Goal: Task Accomplishment & Management: Manage account settings

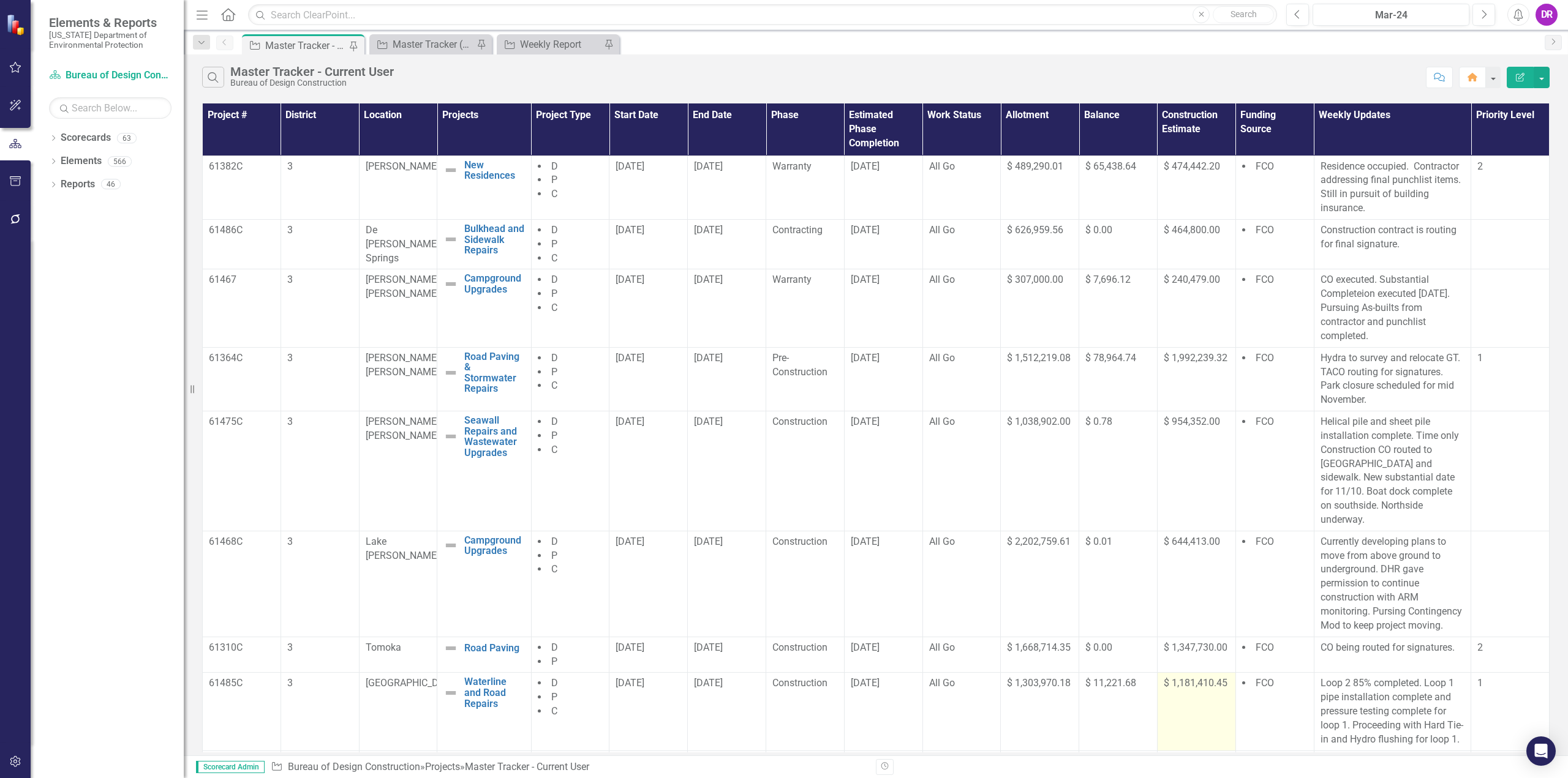
click at [1185, 704] on td "$ 1,181,410.45" at bounding box center [1196, 712] width 79 height 78
click at [868, 165] on span "[DATE]" at bounding box center [865, 166] width 29 height 11
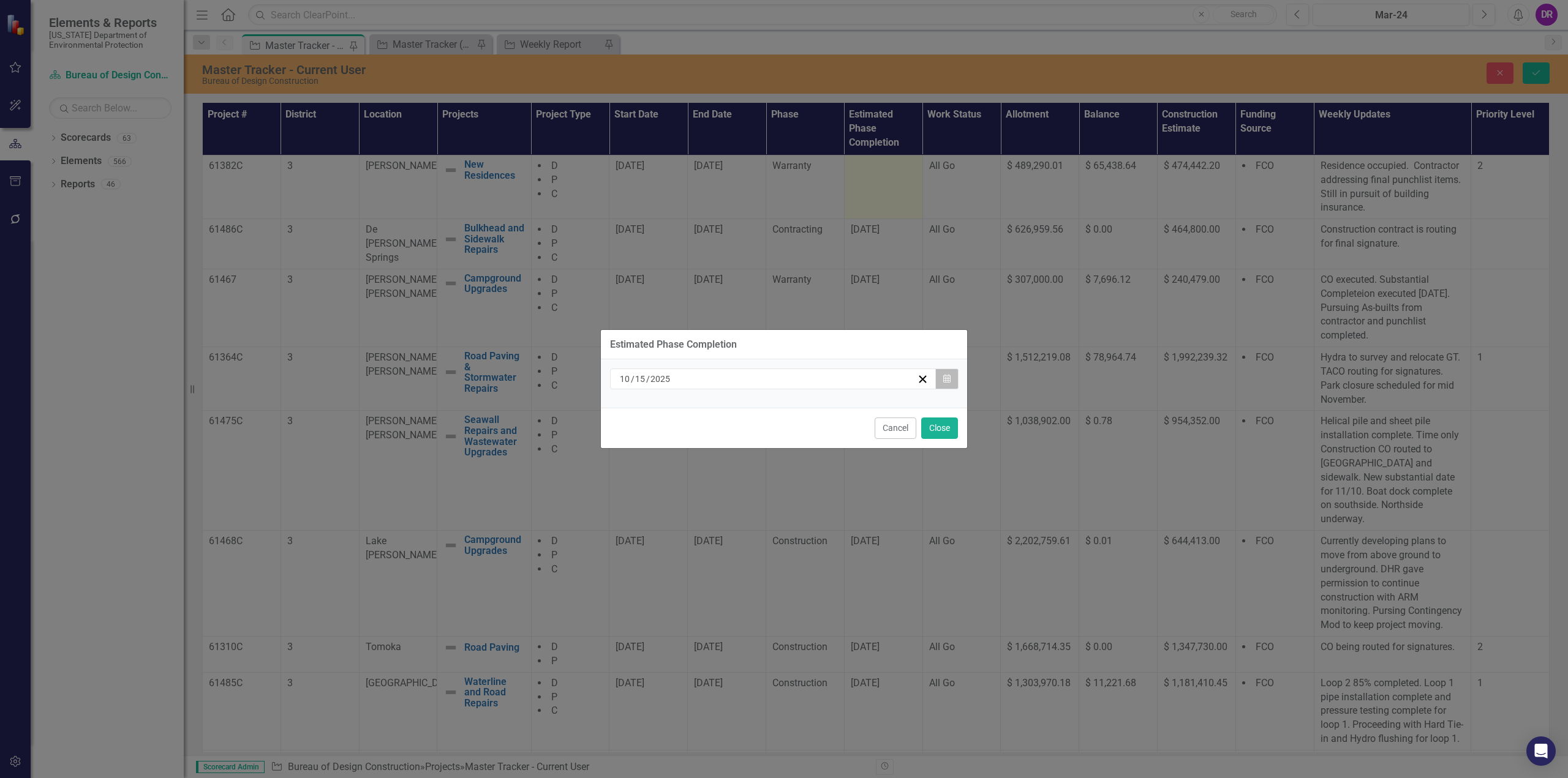
click at [951, 376] on button "Calendar" at bounding box center [946, 379] width 24 height 21
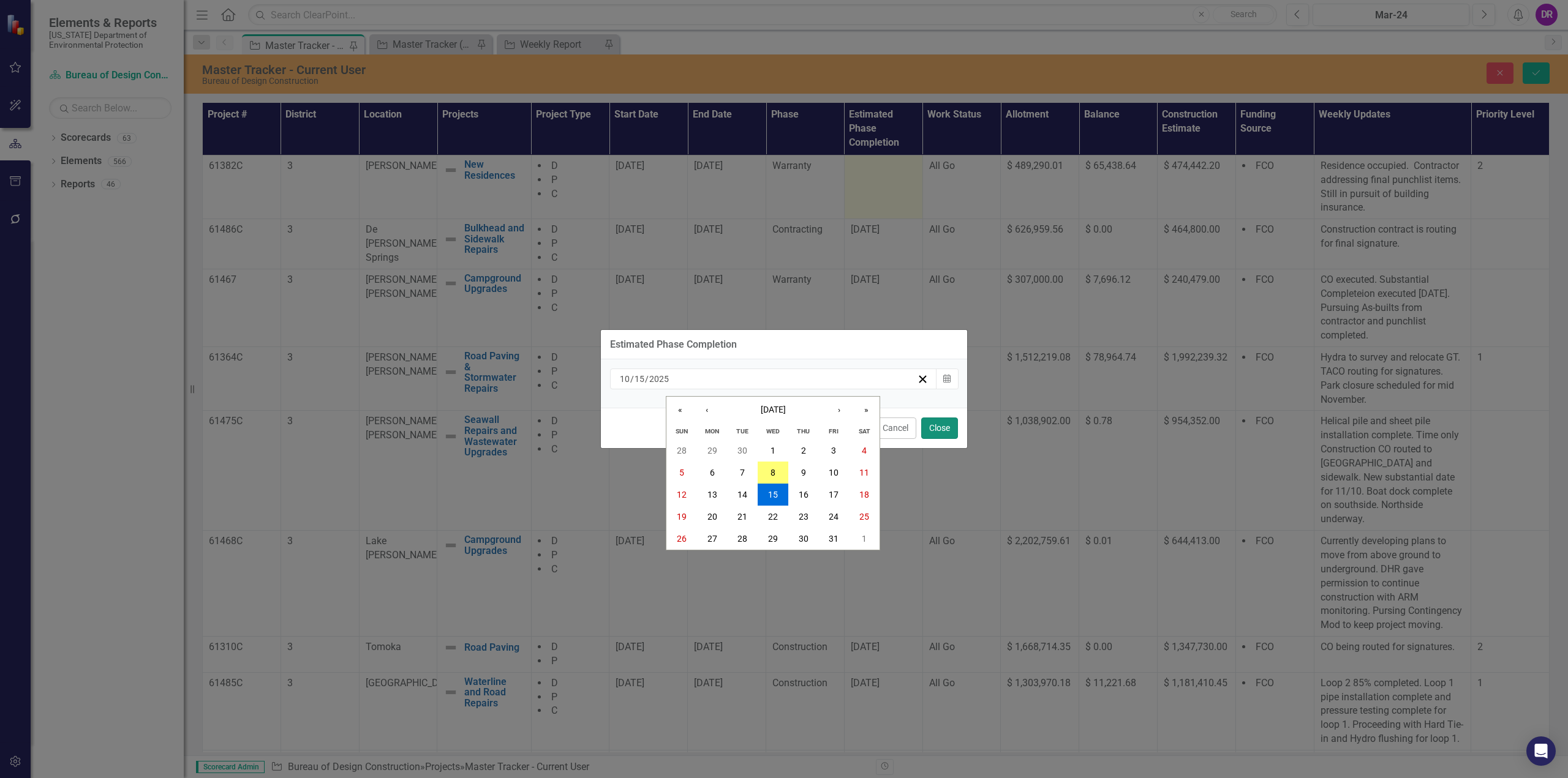
click at [932, 424] on button "Close" at bounding box center [939, 428] width 37 height 22
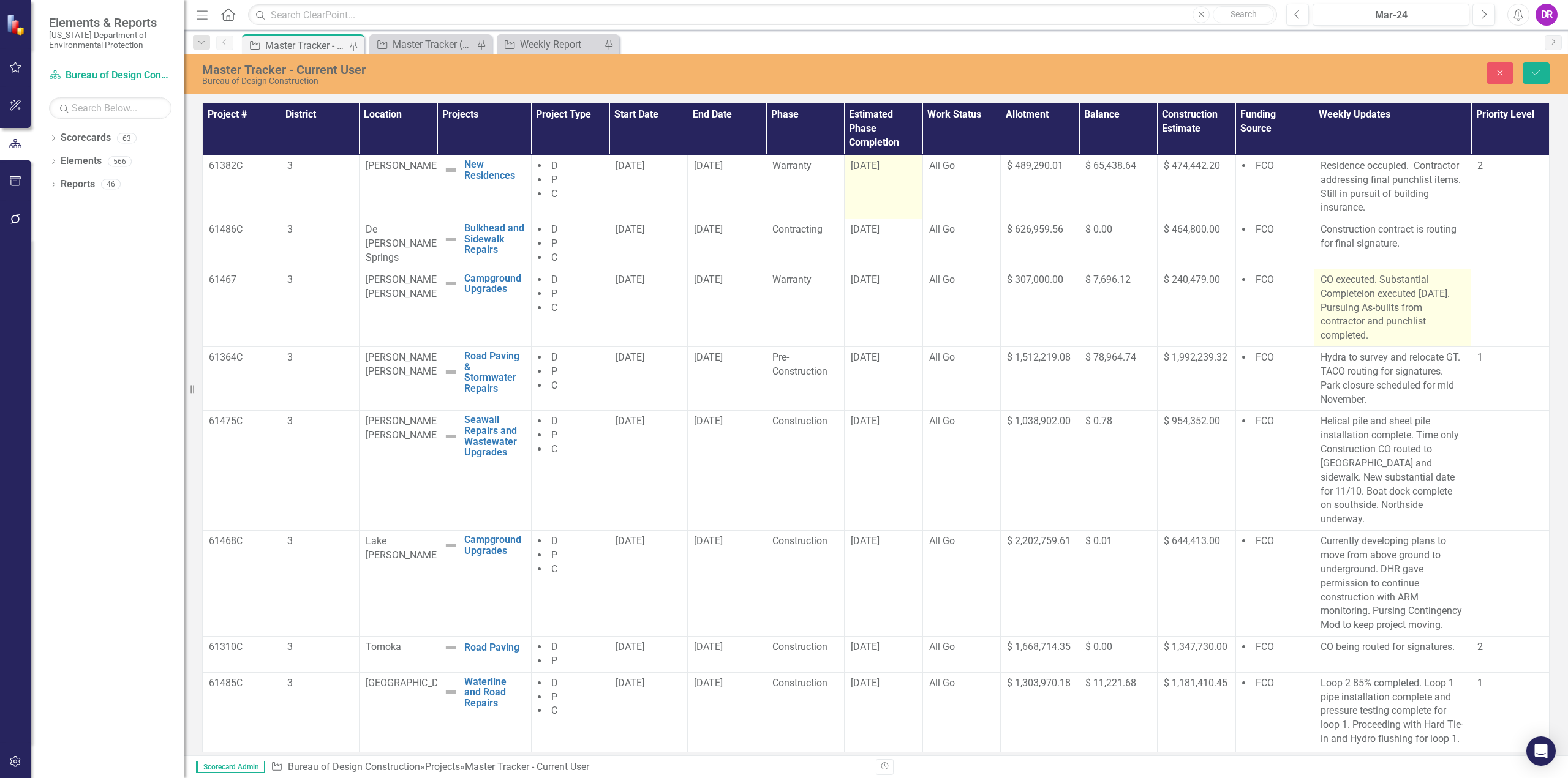
click at [1362, 318] on p "CO executed. Substantial Completeion executed [DATE]. Pursuing As-builts from c…" at bounding box center [1392, 308] width 145 height 70
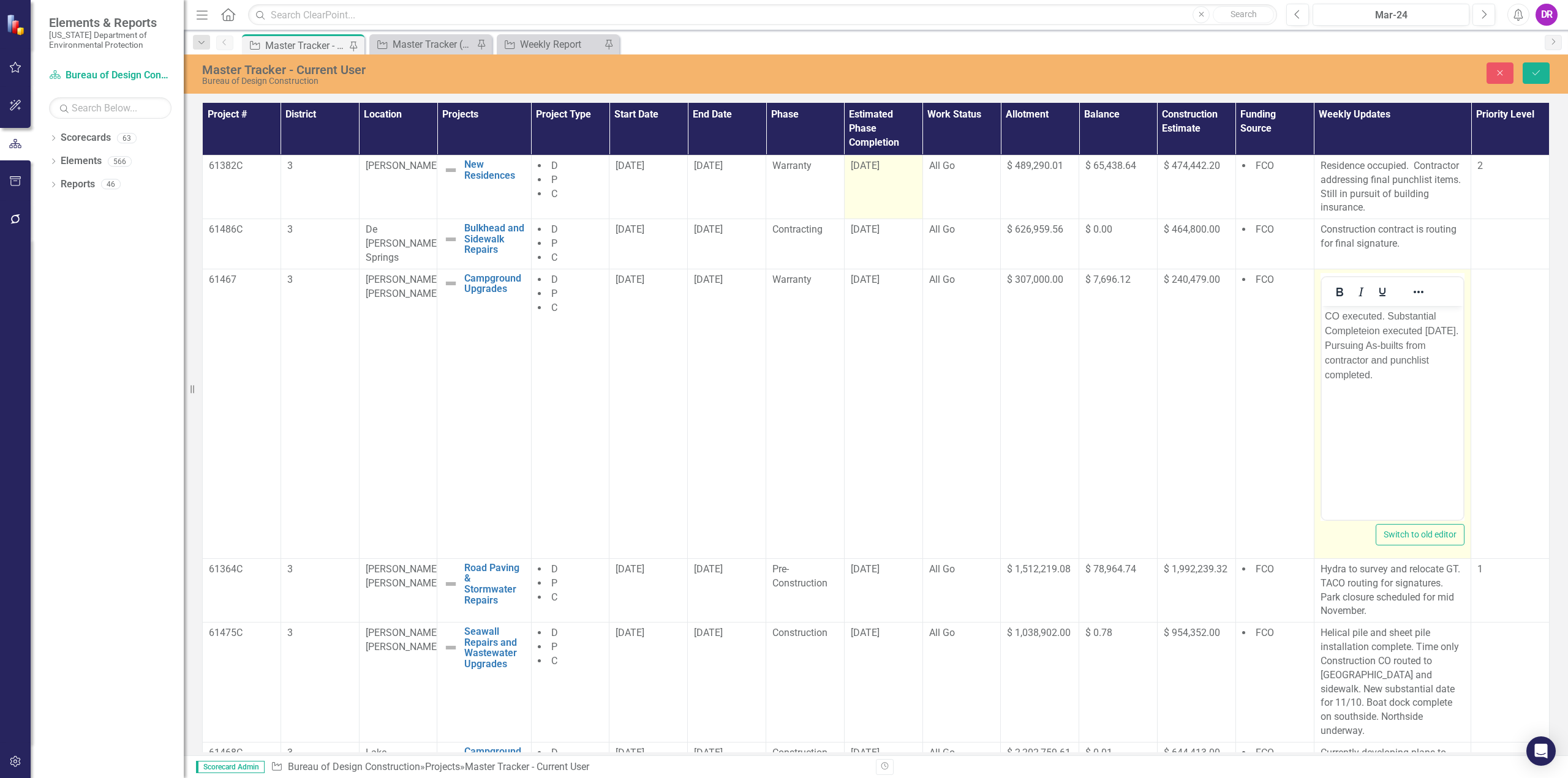
click at [1401, 342] on p "CO executed. Substantial Completeion executed [DATE]. Pursuing As-builts from c…" at bounding box center [1392, 345] width 136 height 73
drag, startPoint x: 1357, startPoint y: 345, endPoint x: 1385, endPoint y: 315, distance: 41.0
click at [1385, 315] on p "CO executed. Substantial Completeion executed [DATE]. As-builts from contractor…" at bounding box center [1392, 345] width 136 height 73
click at [1544, 72] on button "Save" at bounding box center [1536, 73] width 27 height 22
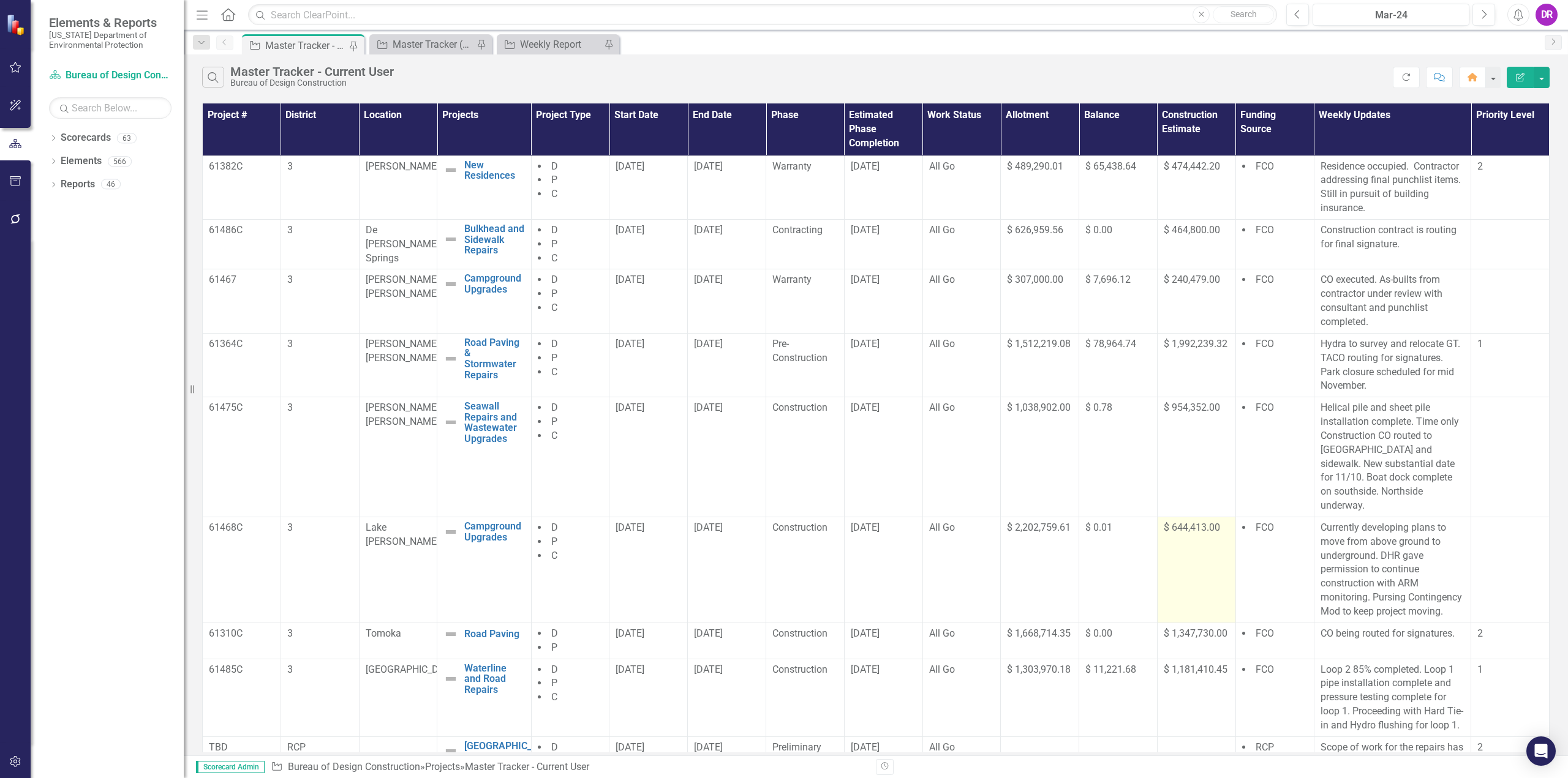
scroll to position [77, 0]
